Goal: Transaction & Acquisition: Purchase product/service

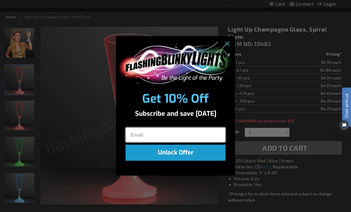
scroll to position [62, 0]
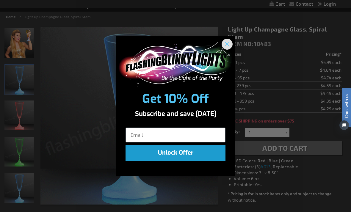
click at [225, 49] on circle "Close dialog" at bounding box center [227, 44] width 10 height 10
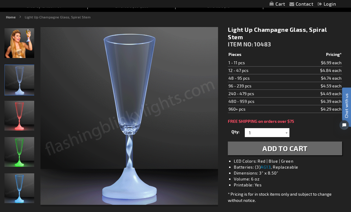
scroll to position [61, 0]
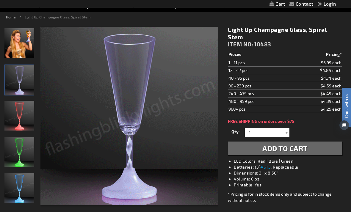
click at [18, 186] on img "Long Stem Light Up Champagne Glass" at bounding box center [19, 188] width 30 height 30
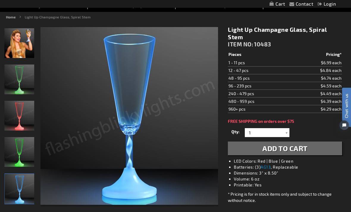
click at [18, 155] on img "Long Stem Light Up Champagne Glass" at bounding box center [19, 152] width 30 height 30
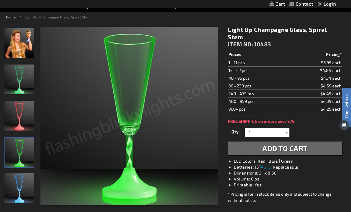
click at [18, 115] on img "Long Stem Light Up Champagne Glass" at bounding box center [19, 116] width 30 height 30
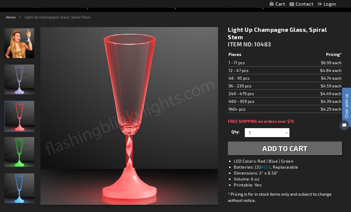
click at [12, 81] on img "Long Stem Light Up Champagne Glass" at bounding box center [19, 79] width 30 height 30
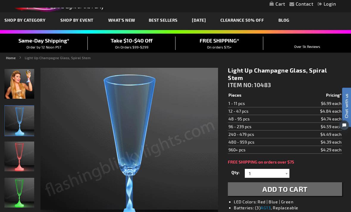
scroll to position [0, 0]
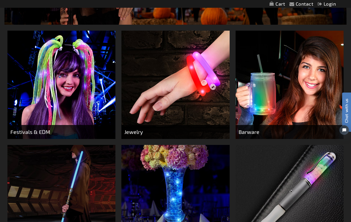
scroll to position [135, 0]
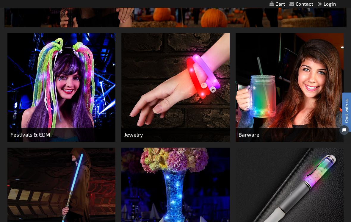
click at [252, 135] on span "Barware" at bounding box center [289, 134] width 108 height 14
click at [288, 95] on img at bounding box center [289, 87] width 108 height 108
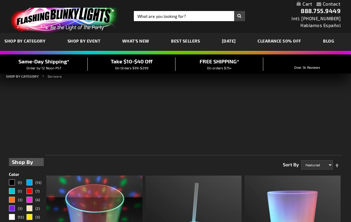
click at [299, 84] on div "So, you wanna throw a party with the coolest bar ever, huh? Look no further tha…" at bounding box center [175, 104] width 333 height 77
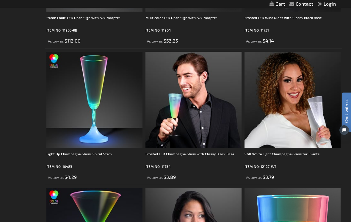
scroll to position [2302, 0]
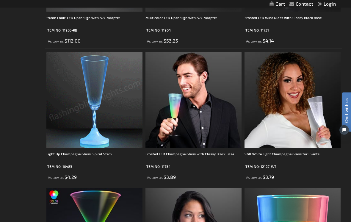
click at [83, 111] on img at bounding box center [94, 100] width 96 height 96
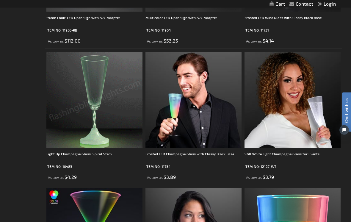
click at [67, 108] on img at bounding box center [94, 100] width 96 height 96
click at [69, 108] on img at bounding box center [94, 100] width 96 height 96
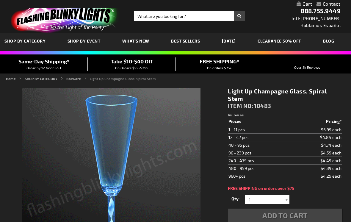
click at [73, 110] on img at bounding box center [111, 177] width 178 height 178
